Goal: Navigation & Orientation: Find specific page/section

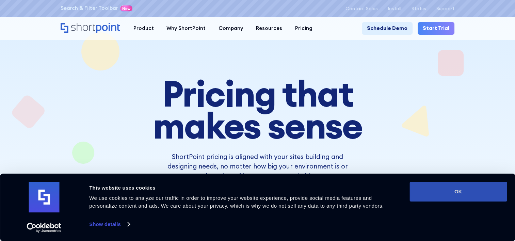
click at [457, 192] on button "OK" at bounding box center [458, 192] width 97 height 20
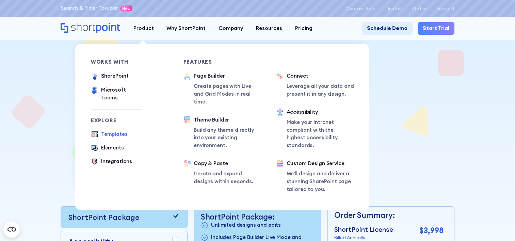
click at [117, 130] on div "Templates" at bounding box center [114, 134] width 27 height 8
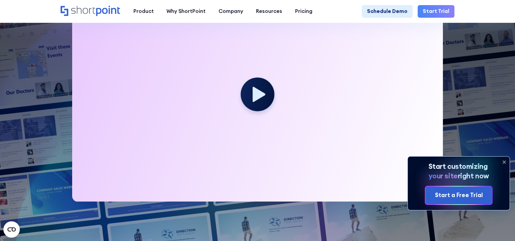
scroll to position [204, 0]
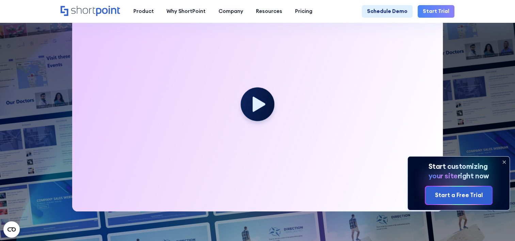
click at [505, 163] on icon at bounding box center [504, 162] width 11 height 11
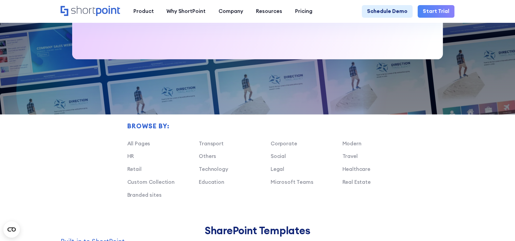
scroll to position [374, 0]
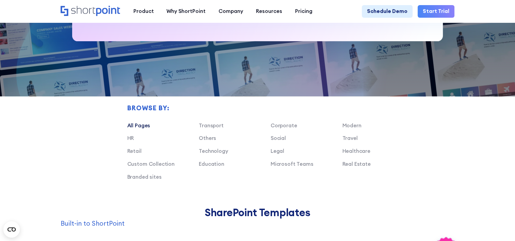
click at [133, 129] on link "All Pages" at bounding box center [138, 125] width 23 height 6
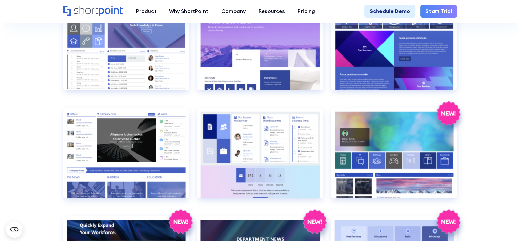
scroll to position [715, 0]
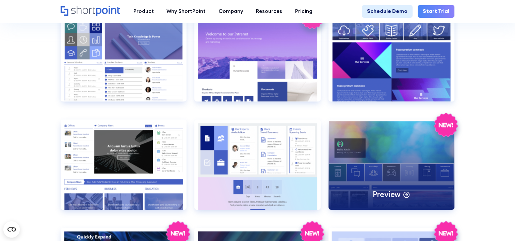
click at [403, 168] on div "Preview" at bounding box center [392, 164] width 126 height 90
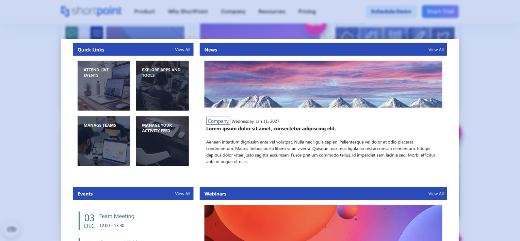
scroll to position [136, 0]
